Goal: Transaction & Acquisition: Download file/media

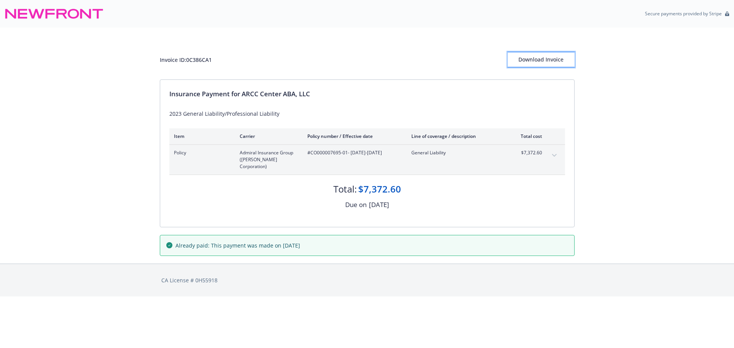
click at [556, 57] on div "Download Invoice" at bounding box center [541, 59] width 67 height 15
click at [522, 57] on div "Download Invoice" at bounding box center [541, 59] width 67 height 15
